Goal: Find contact information: Obtain details needed to contact an individual or organization

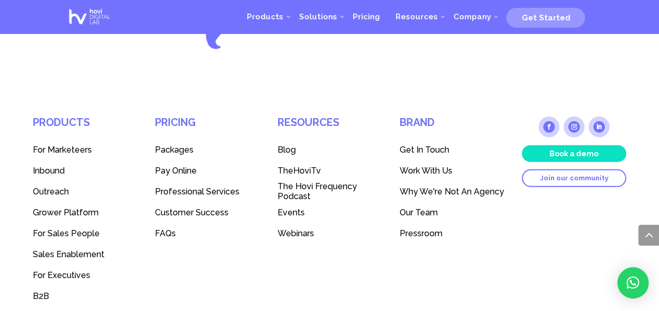
scroll to position [1476, 0]
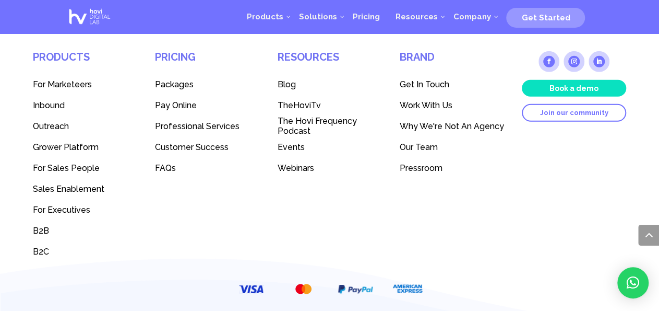
click at [632, 285] on icon at bounding box center [633, 282] width 13 height 13
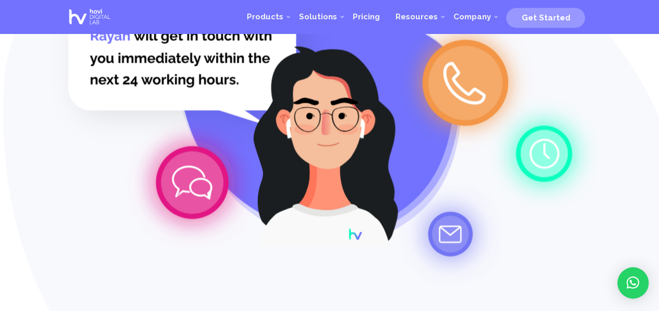
scroll to position [0, 0]
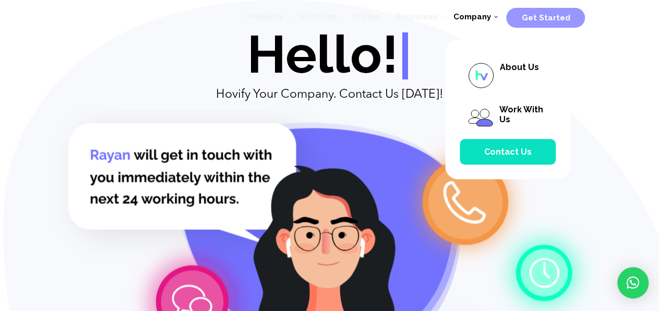
drag, startPoint x: 505, startPoint y: 151, endPoint x: 330, endPoint y: 147, distance: 174.9
click at [505, 151] on span "Contact Us" at bounding box center [507, 152] width 47 height 10
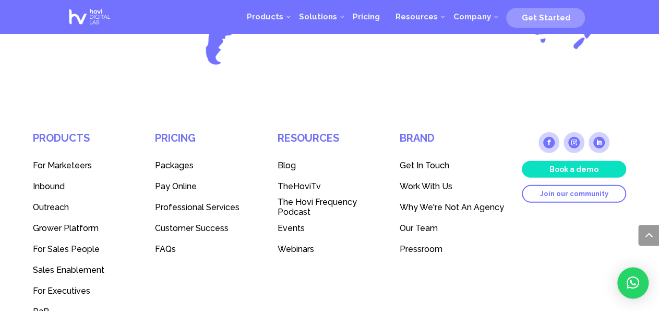
scroll to position [1359, 0]
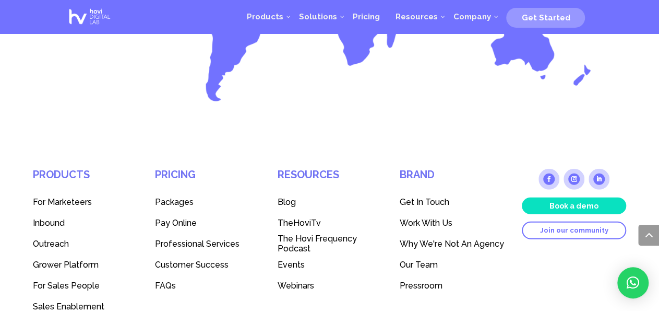
click at [432, 197] on span "Get In Touch" at bounding box center [425, 202] width 50 height 10
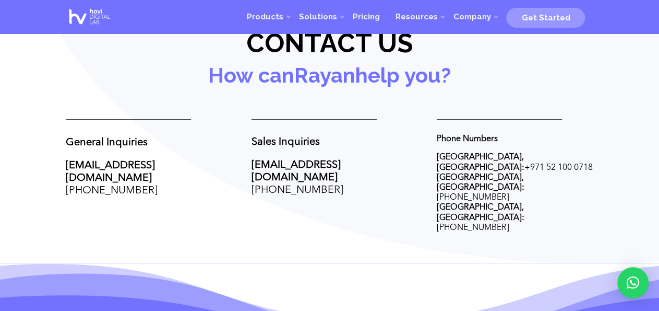
scroll to position [412, 0]
drag, startPoint x: 351, startPoint y: 172, endPoint x: 252, endPoint y: 178, distance: 99.9
click at [252, 178] on p "sales@thehovi.com +961 70 945 205" at bounding box center [330, 178] width 157 height 38
copy span "+961 70 945 205"
click at [380, 166] on p "sales@thehovi.com +961 70 945 205" at bounding box center [330, 178] width 157 height 38
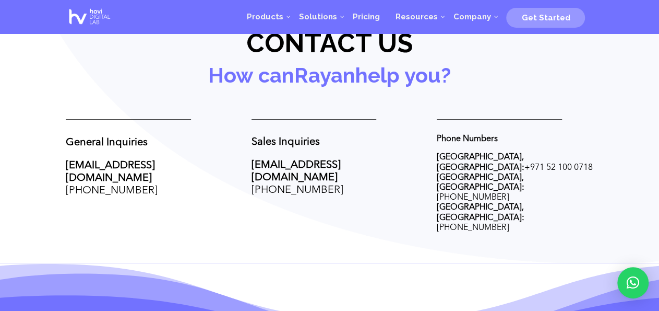
click at [128, 185] on span "+961 71 269 073" at bounding box center [112, 190] width 92 height 10
drag, startPoint x: 138, startPoint y: 181, endPoint x: 66, endPoint y: 182, distance: 72.0
click at [66, 182] on p "hello@thehovi.com +961 71 269 073" at bounding box center [144, 178] width 157 height 38
copy span "+961 71 269 073"
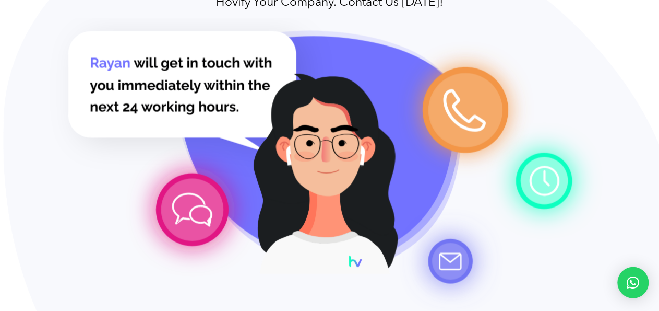
scroll to position [0, 0]
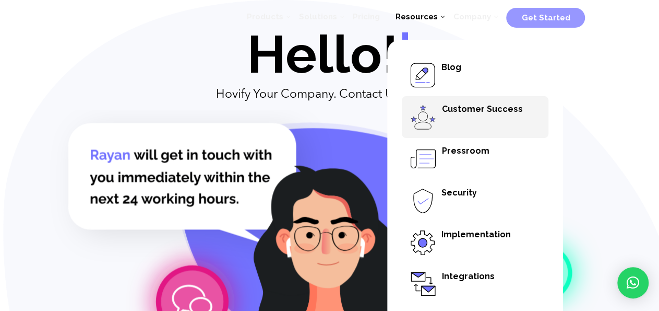
click at [459, 105] on span "Customer Success" at bounding box center [482, 109] width 81 height 10
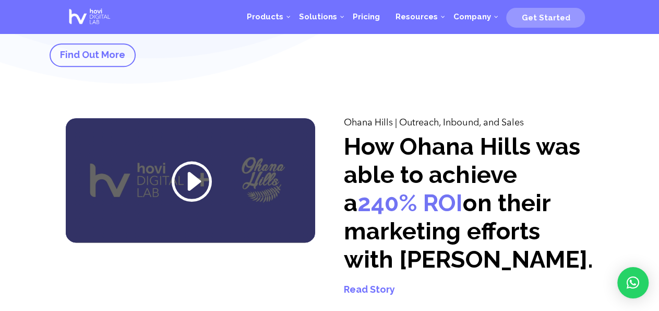
scroll to position [217, 0]
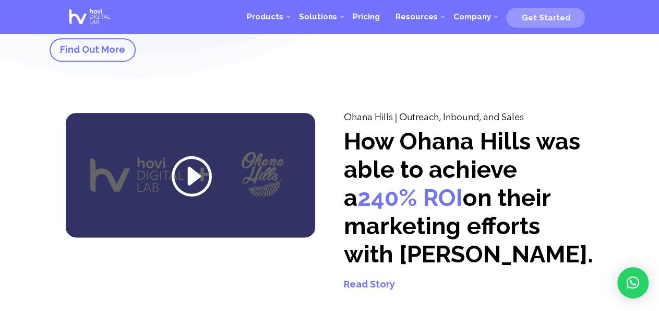
click at [194, 183] on link at bounding box center [190, 178] width 43 height 51
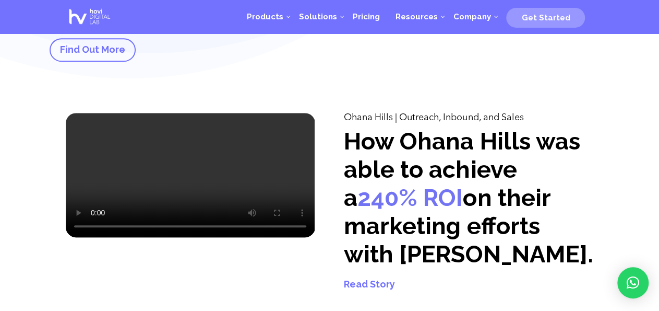
click at [342, 129] on div "Ohana Hills | Outreach, Inbound, and Sales How Ohana Hills was able to achieve …" at bounding box center [329, 203] width 527 height 209
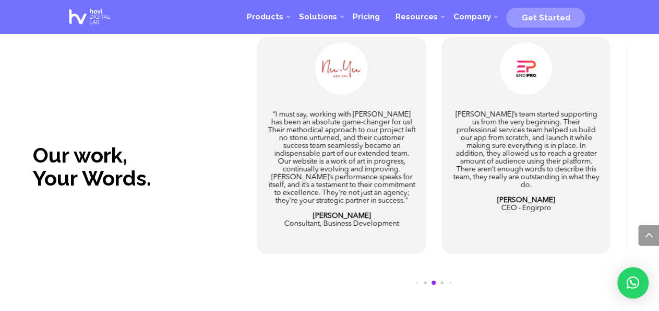
scroll to position [1737, 0]
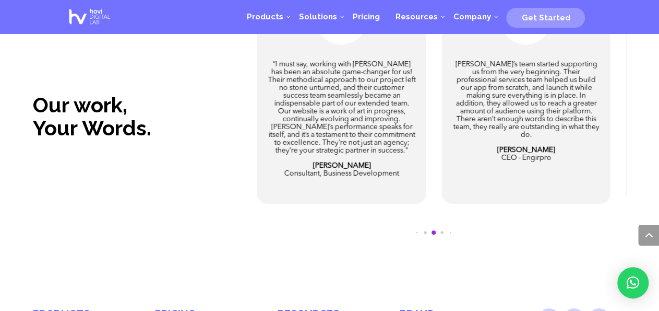
click at [424, 233] on span "Go to slide 5" at bounding box center [425, 232] width 3 height 3
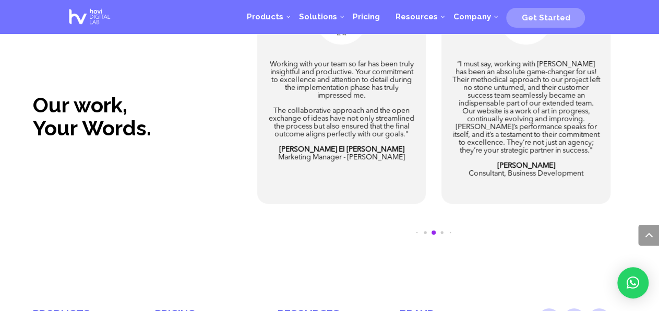
scroll to position [1683, 0]
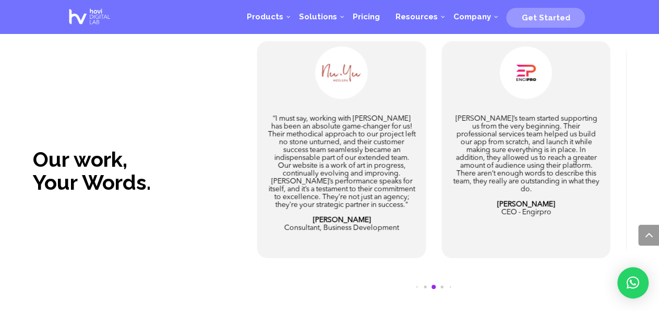
click at [443, 287] on span "Go to slide 7" at bounding box center [442, 286] width 3 height 3
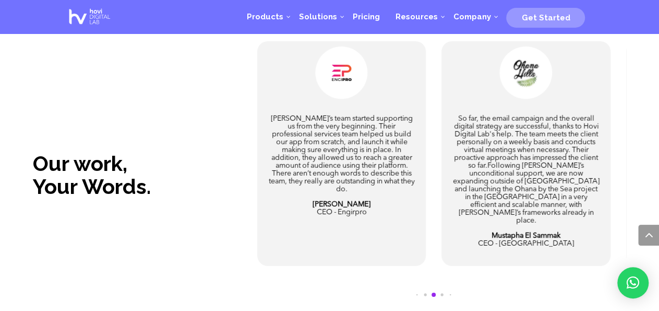
click at [443, 293] on span "Go to slide 8" at bounding box center [442, 294] width 3 height 3
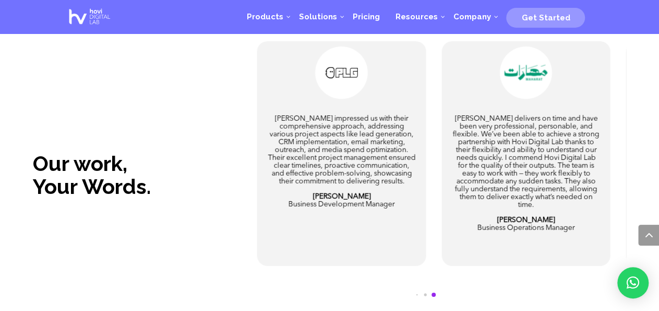
click at [421, 296] on div at bounding box center [434, 297] width 42 height 10
click at [416, 295] on div at bounding box center [434, 297] width 42 height 10
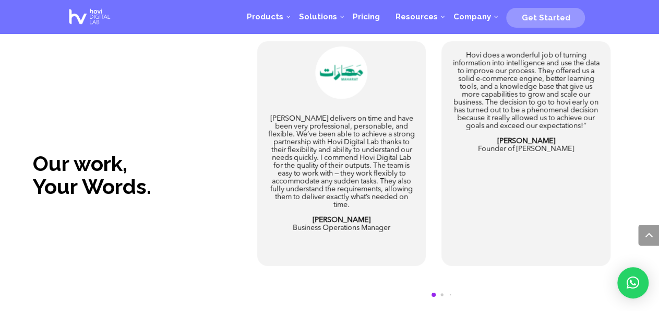
click at [428, 293] on div at bounding box center [434, 297] width 42 height 10
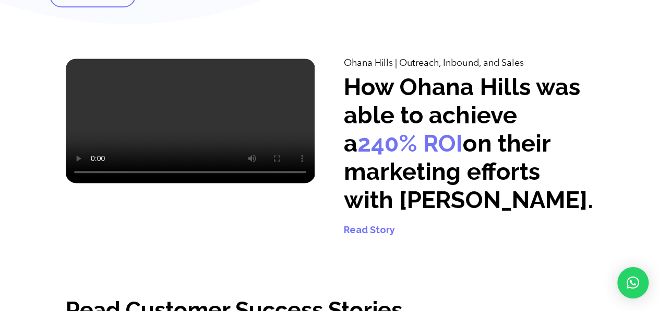
scroll to position [0, 0]
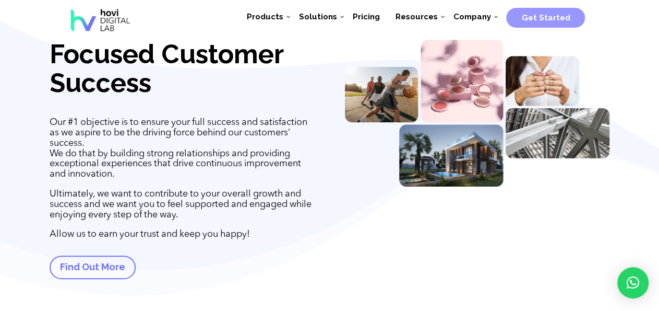
click at [373, 13] on span "Pricing" at bounding box center [365, 16] width 27 height 9
